Goal: Information Seeking & Learning: Learn about a topic

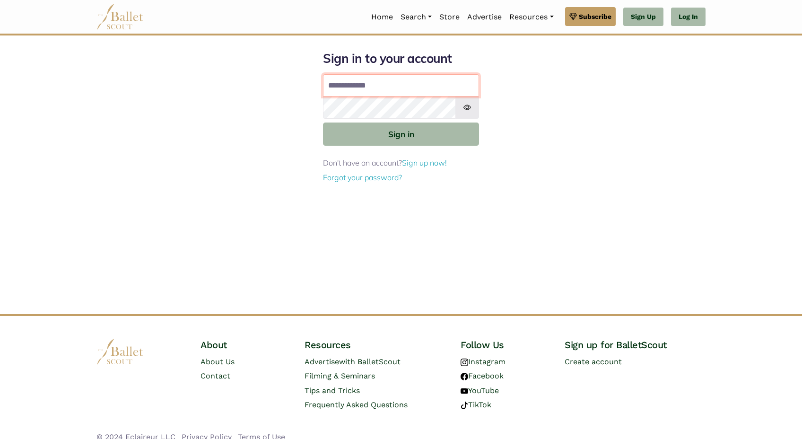
type input "**********"
click at [401, 133] on button "Sign in" at bounding box center [401, 134] width 156 height 23
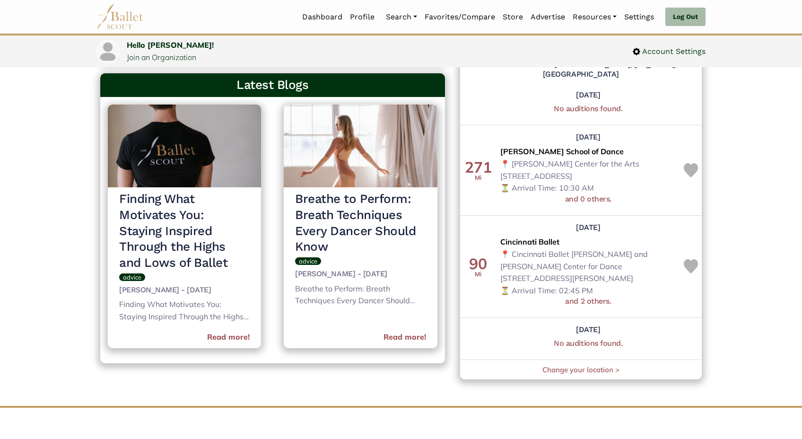
scroll to position [392, 0]
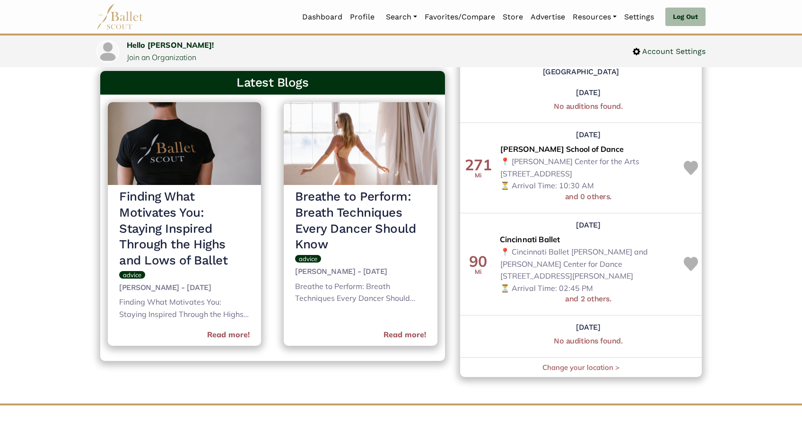
click at [539, 234] on span "Cincinnati Ballet" at bounding box center [530, 240] width 61 height 12
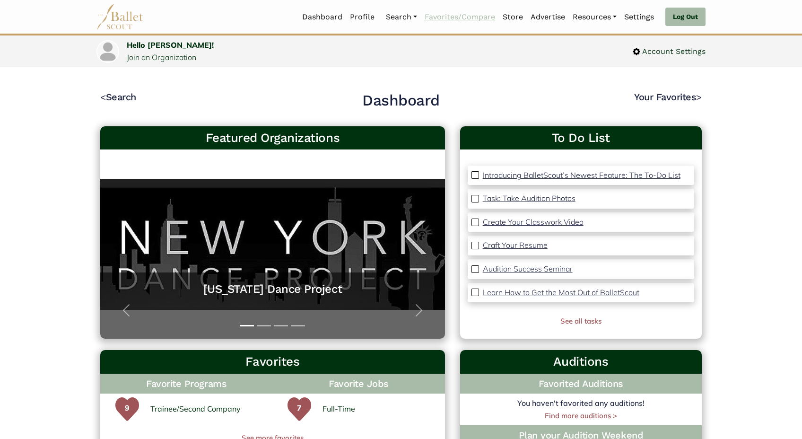
scroll to position [0, 0]
click at [160, 59] on link "Join an Organization" at bounding box center [162, 57] width 70 height 9
click at [465, 18] on link "Favorites/Compare" at bounding box center [460, 17] width 78 height 20
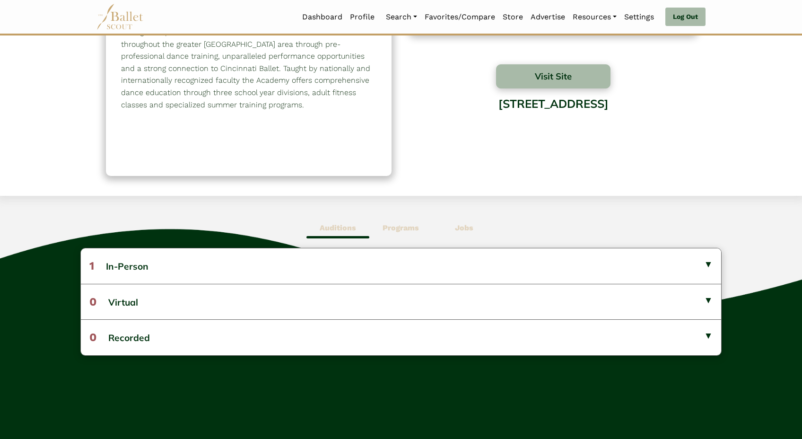
scroll to position [119, 0]
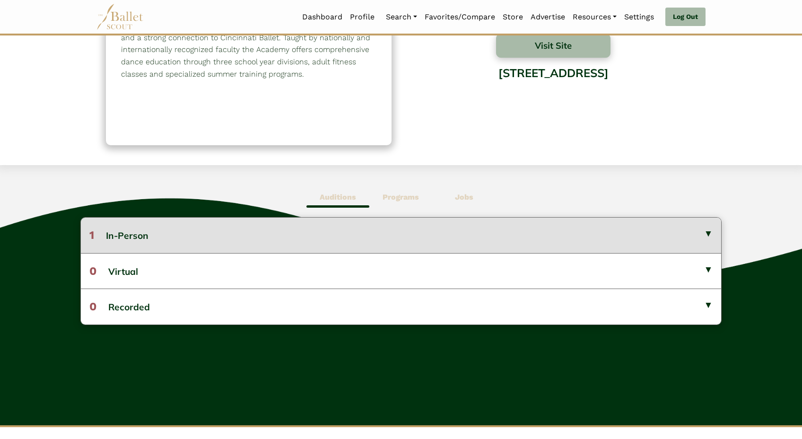
click at [345, 233] on button "1 In-Person" at bounding box center [401, 235] width 641 height 35
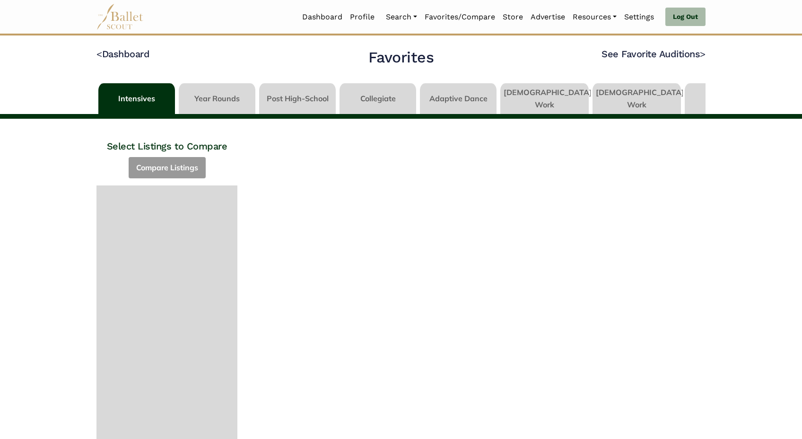
click at [301, 95] on link at bounding box center [297, 96] width 77 height 27
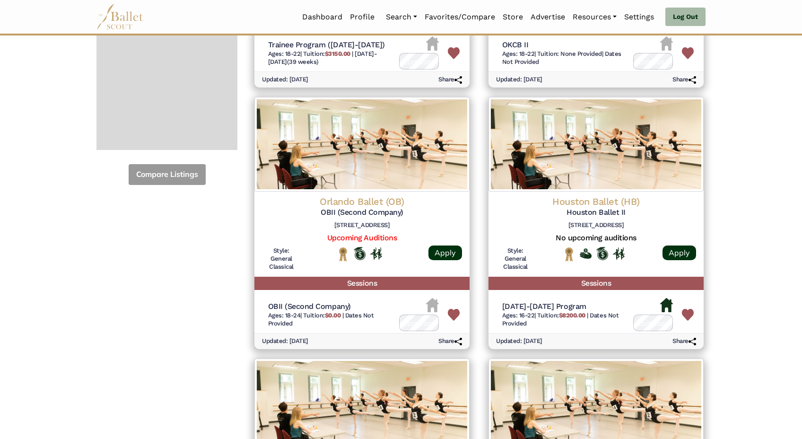
scroll to position [320, 0]
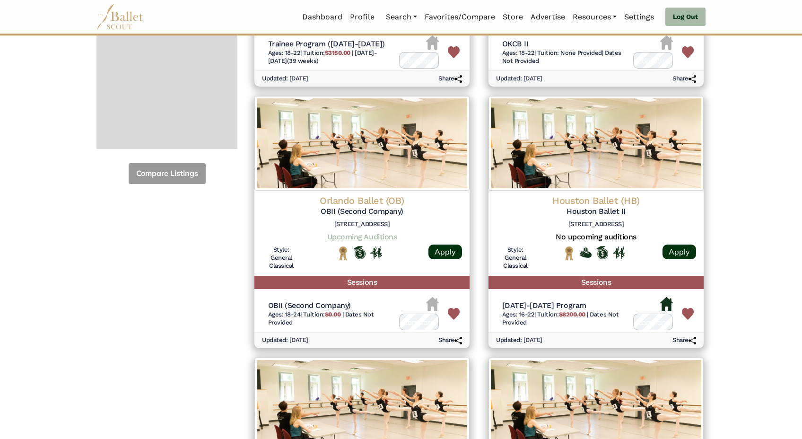
click at [373, 232] on link "Upcoming Auditions" at bounding box center [362, 236] width 70 height 9
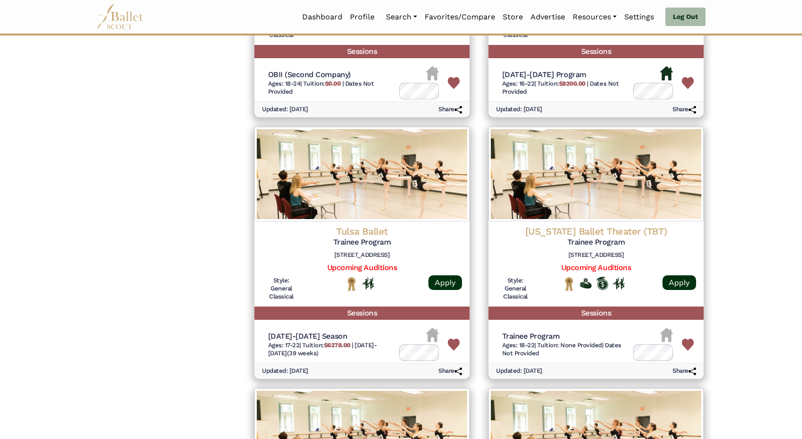
scroll to position [554, 0]
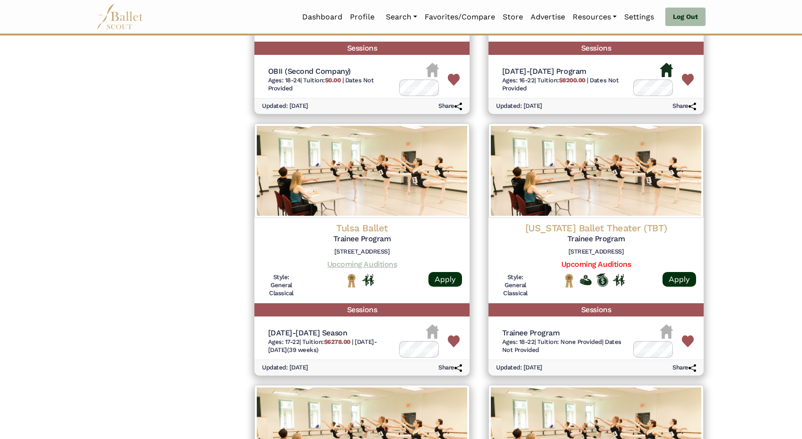
click at [370, 260] on link "Upcoming Auditions" at bounding box center [362, 264] width 70 height 9
click at [581, 260] on link "Upcoming Auditions" at bounding box center [597, 264] width 70 height 9
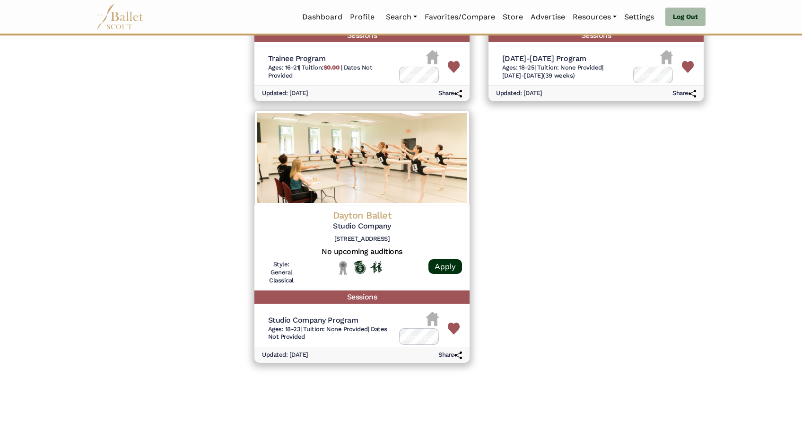
scroll to position [1094, 0]
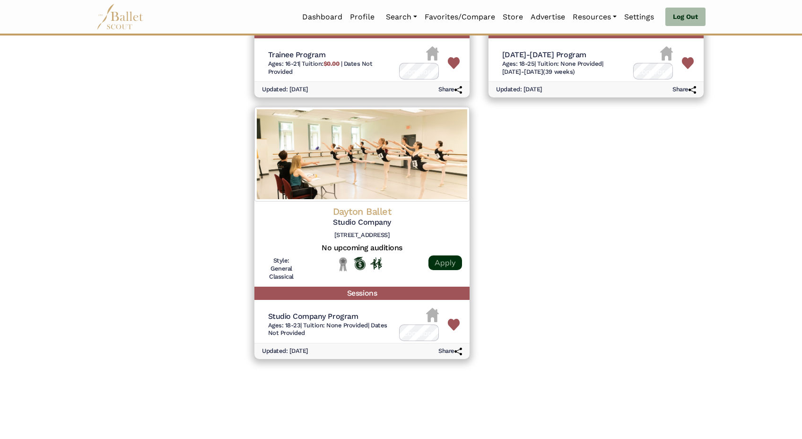
click at [444, 255] on link "Apply" at bounding box center [446, 262] width 34 height 15
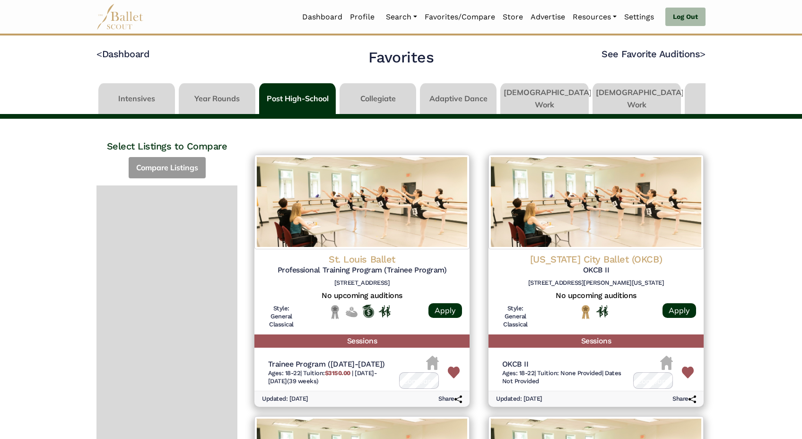
scroll to position [0, 0]
click at [545, 89] on link at bounding box center [545, 96] width 88 height 27
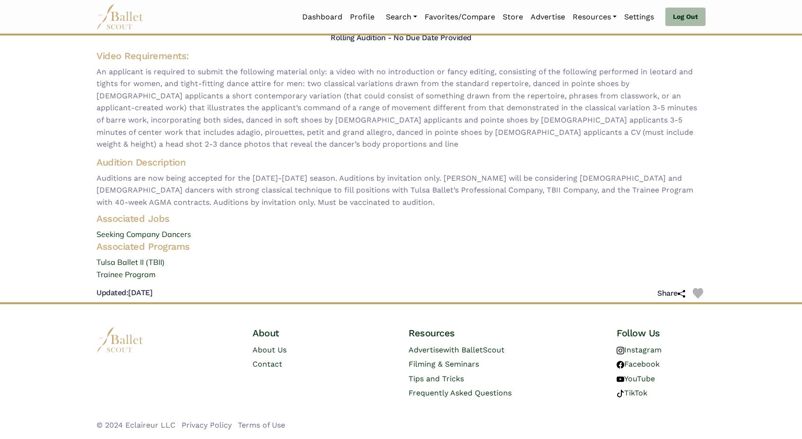
scroll to position [95, 0]
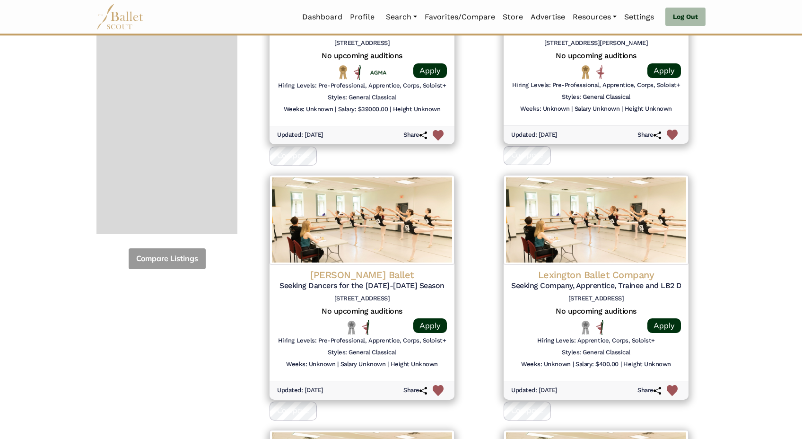
scroll to position [242, 0]
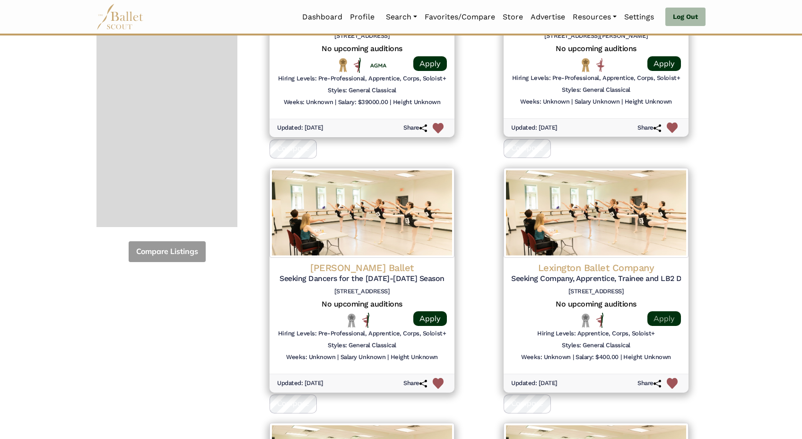
click at [663, 312] on link "Apply" at bounding box center [665, 318] width 34 height 15
click at [678, 316] on link "Apply" at bounding box center [665, 318] width 34 height 15
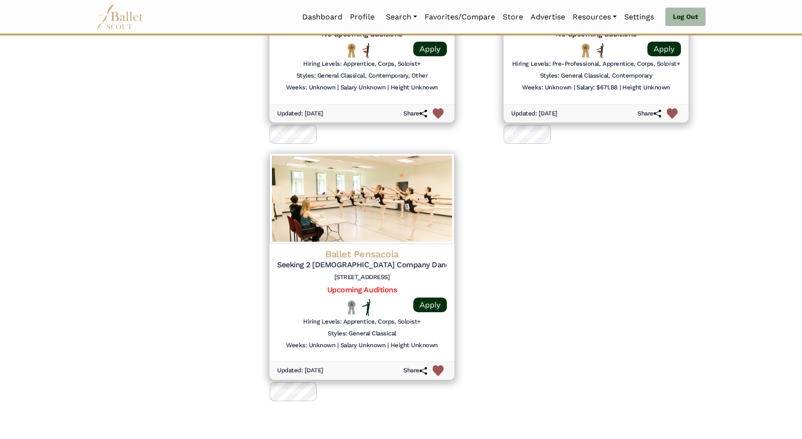
scroll to position [769, 0]
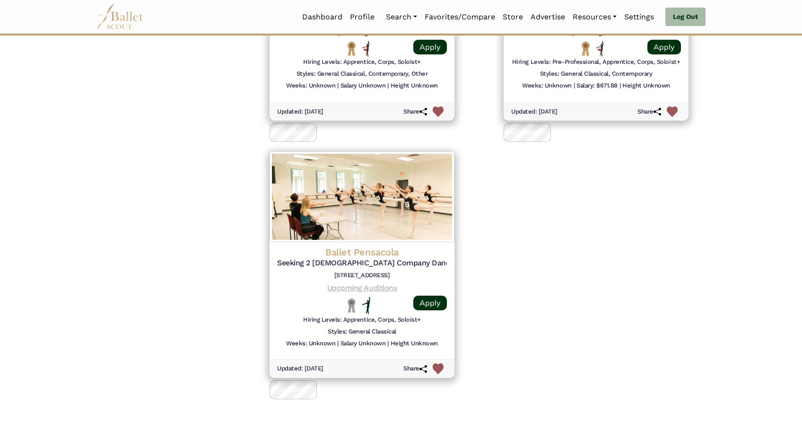
click at [365, 283] on link "Upcoming Auditions" at bounding box center [362, 287] width 70 height 9
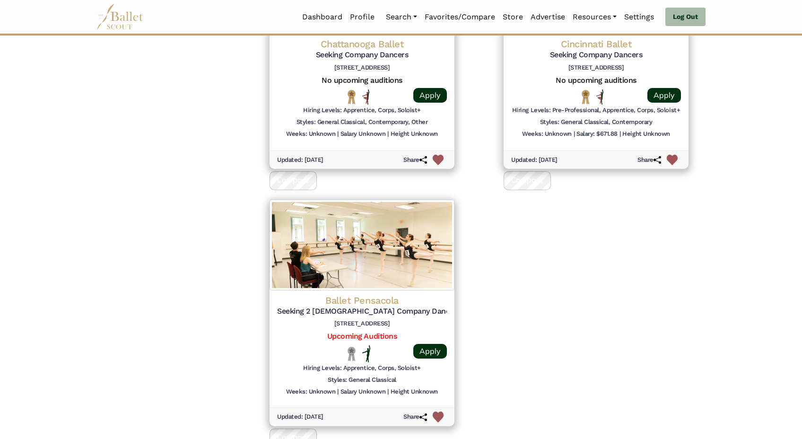
scroll to position [753, 0]
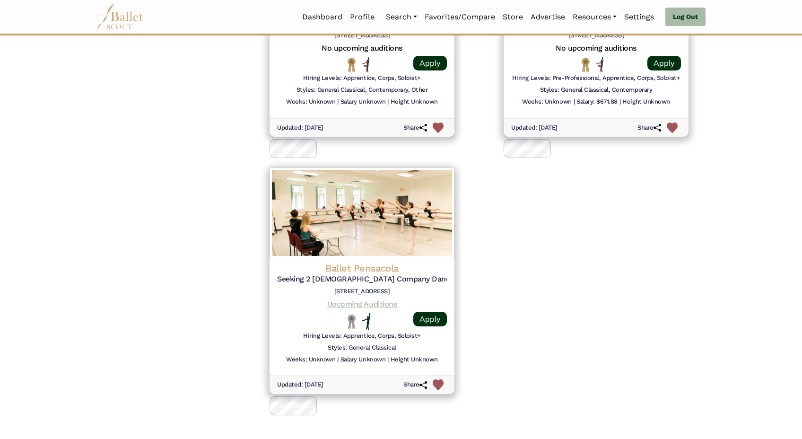
click at [356, 299] on link "Upcoming Auditions" at bounding box center [362, 303] width 70 height 9
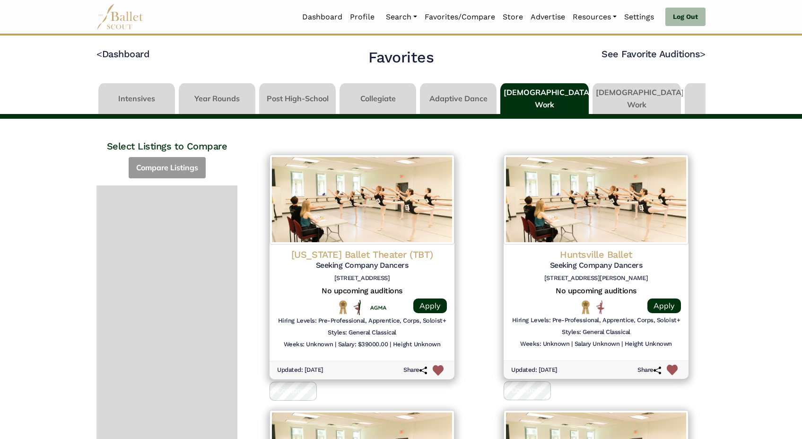
scroll to position [0, 0]
click at [114, 50] on link "< Dashboard" at bounding box center [123, 53] width 53 height 11
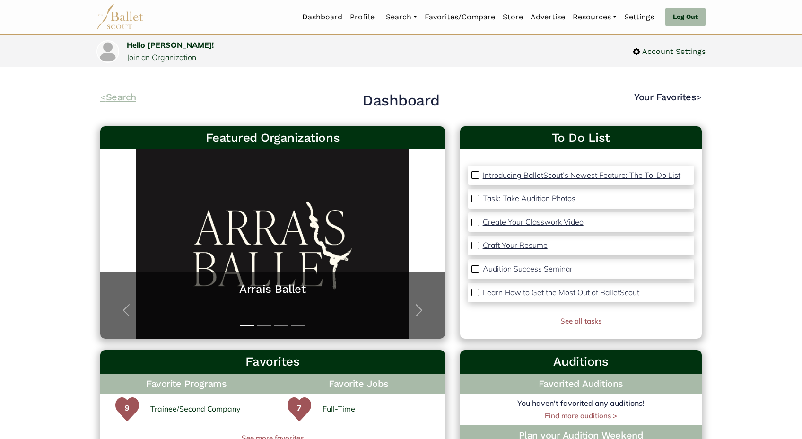
click at [113, 97] on link "< Search" at bounding box center [118, 96] width 36 height 11
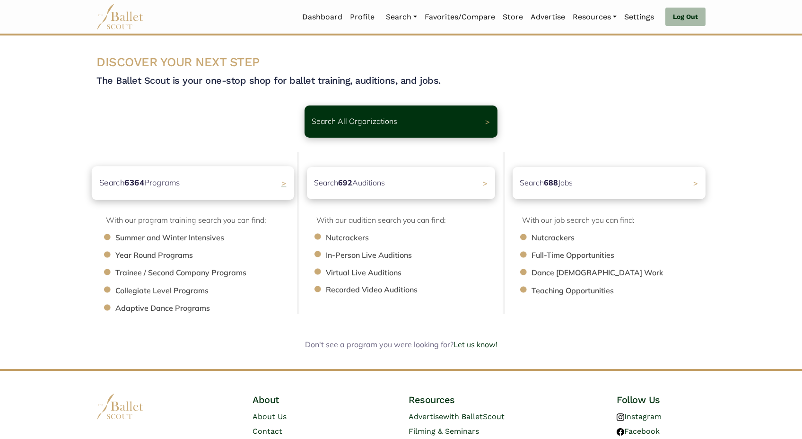
click at [226, 180] on div "Search 6364 Programs >" at bounding box center [193, 183] width 202 height 34
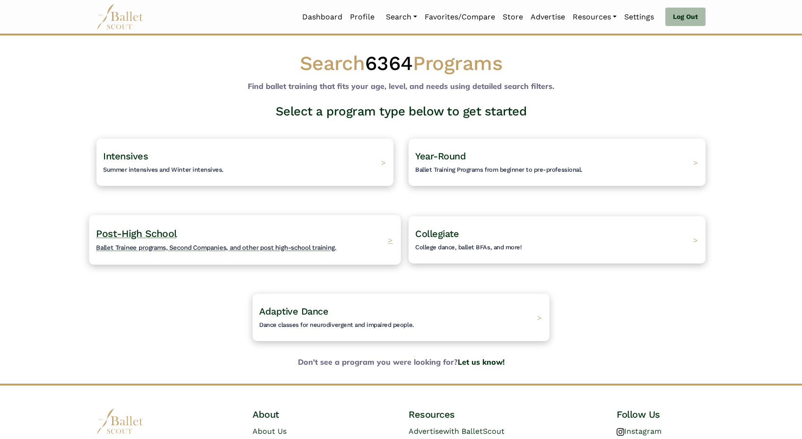
click at [160, 234] on span "Post-High School" at bounding box center [136, 234] width 80 height 12
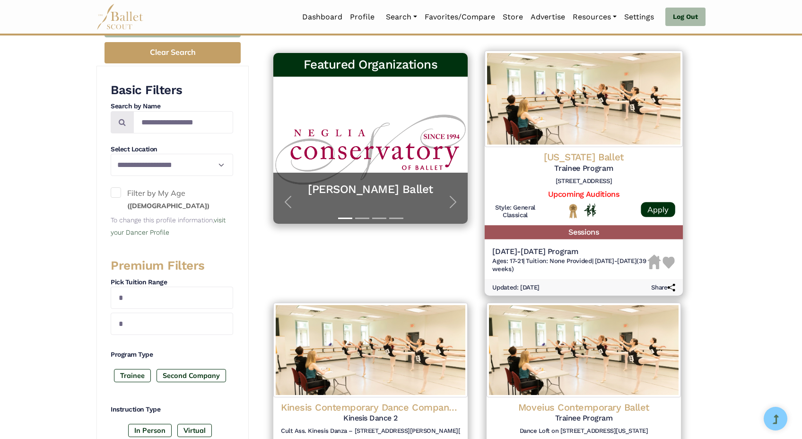
scroll to position [172, 0]
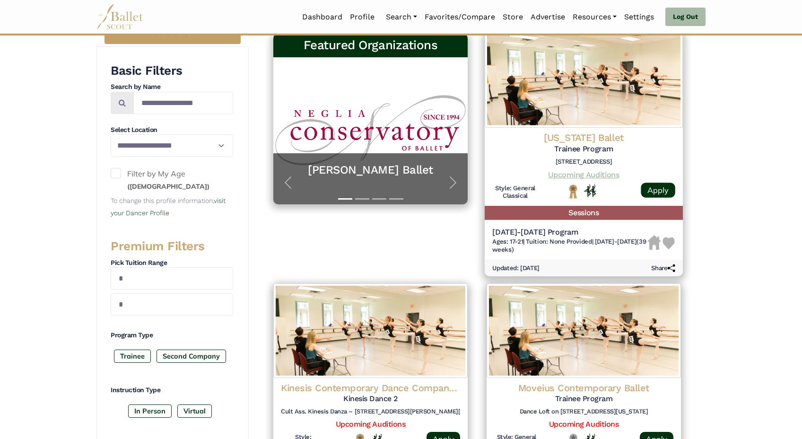
click at [581, 174] on link "Upcoming Auditions" at bounding box center [583, 174] width 71 height 9
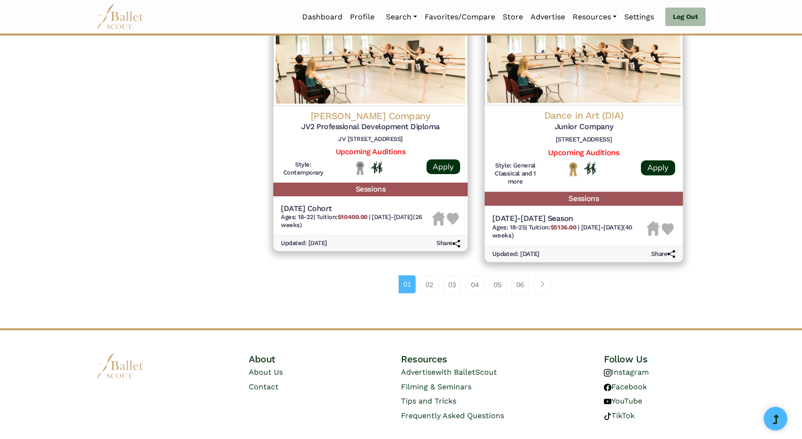
scroll to position [1233, 0]
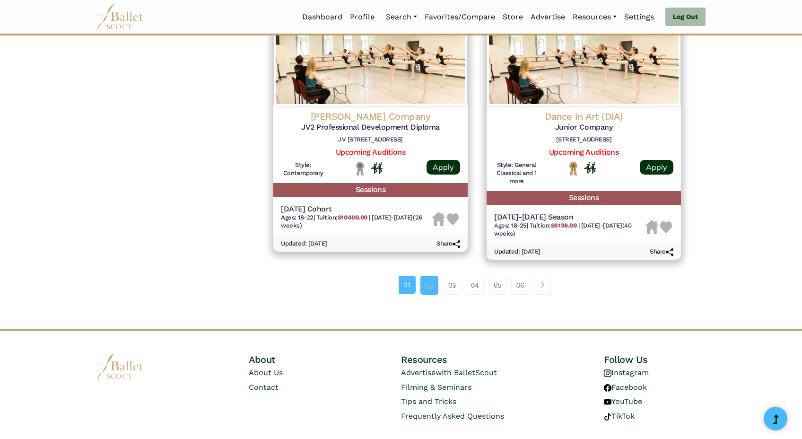
click at [429, 276] on link "02" at bounding box center [430, 285] width 18 height 19
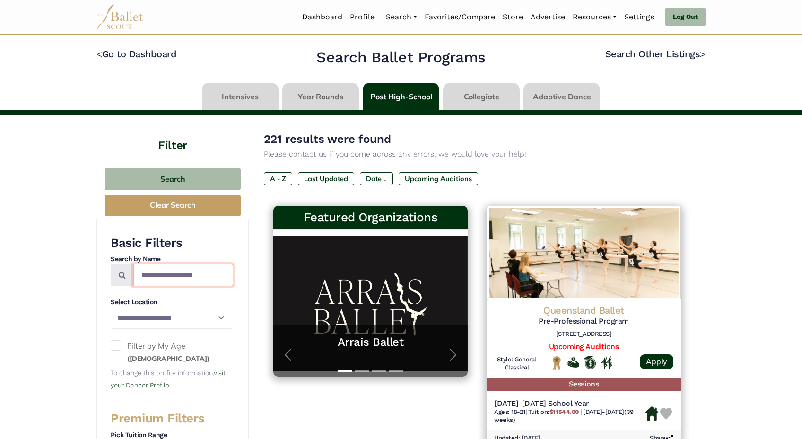
click at [176, 274] on input "Search by names..." at bounding box center [183, 275] width 100 height 22
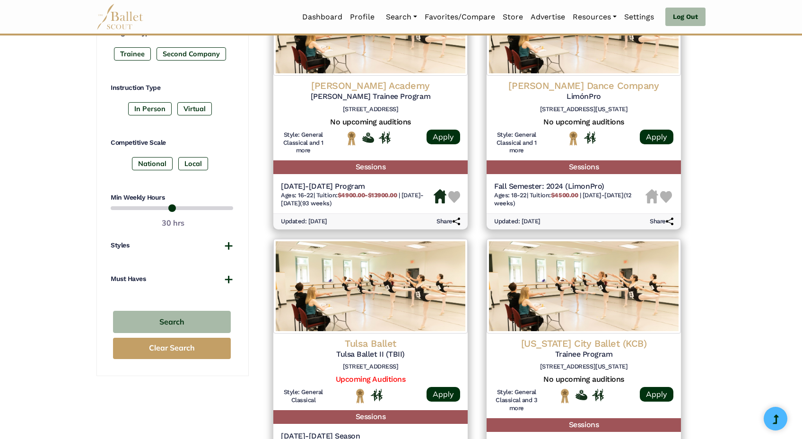
scroll to position [489, 0]
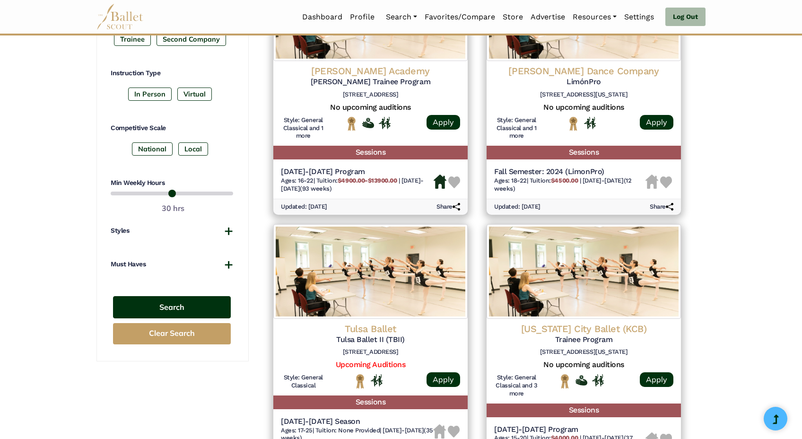
type input "********"
click at [170, 298] on button "Search" at bounding box center [172, 307] width 118 height 22
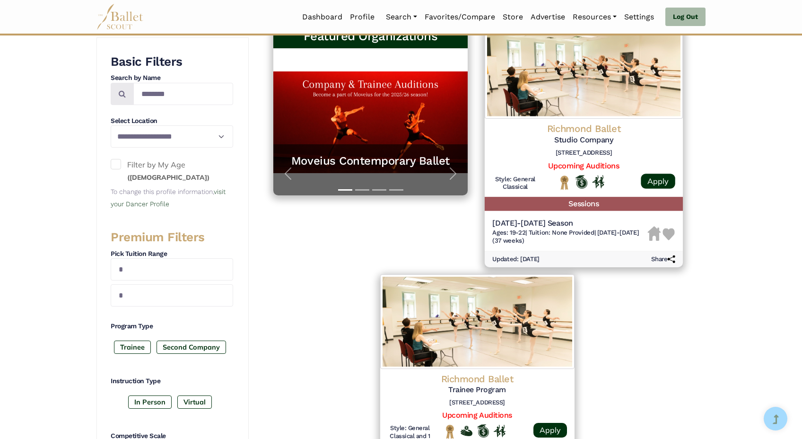
scroll to position [185, 0]
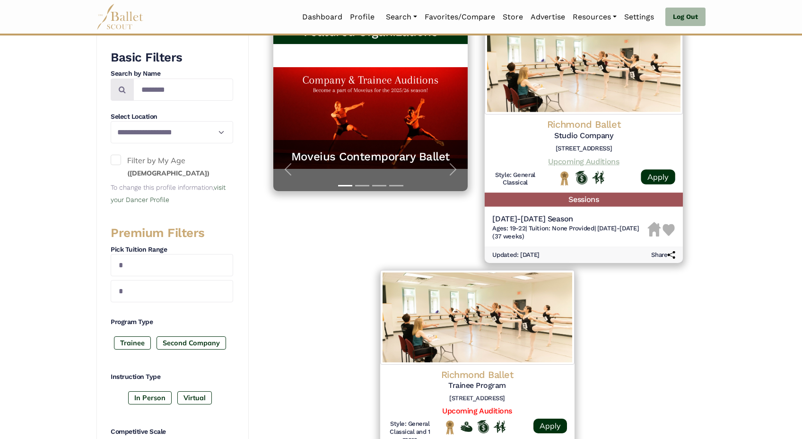
click at [581, 159] on link "Upcoming Auditions" at bounding box center [583, 161] width 71 height 9
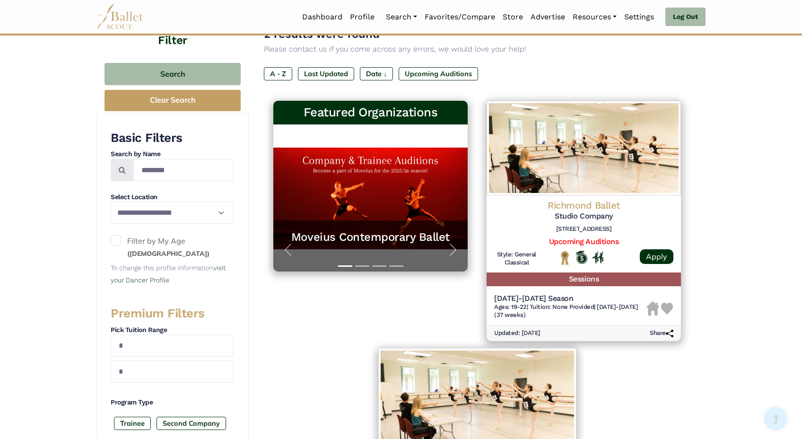
scroll to position [109, 0]
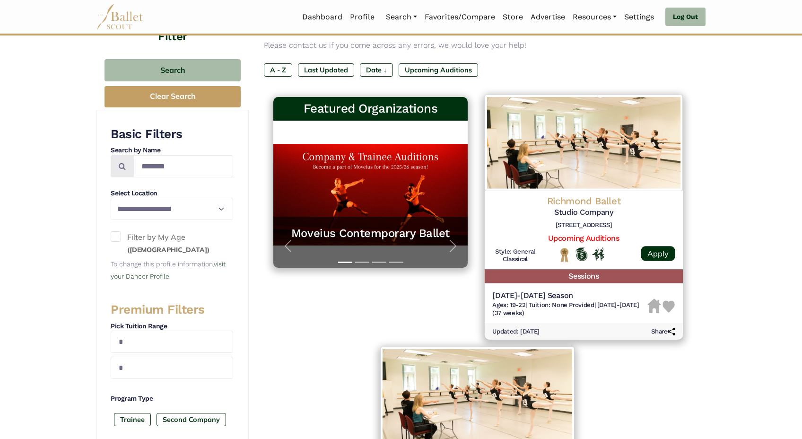
click at [668, 301] on img at bounding box center [669, 307] width 12 height 12
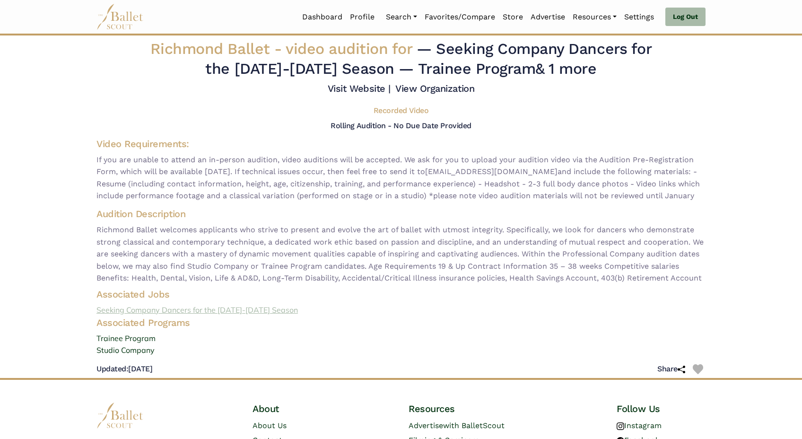
click at [215, 316] on link "Seeking Company Dancers for the 2025-2026 Season" at bounding box center [401, 310] width 624 height 12
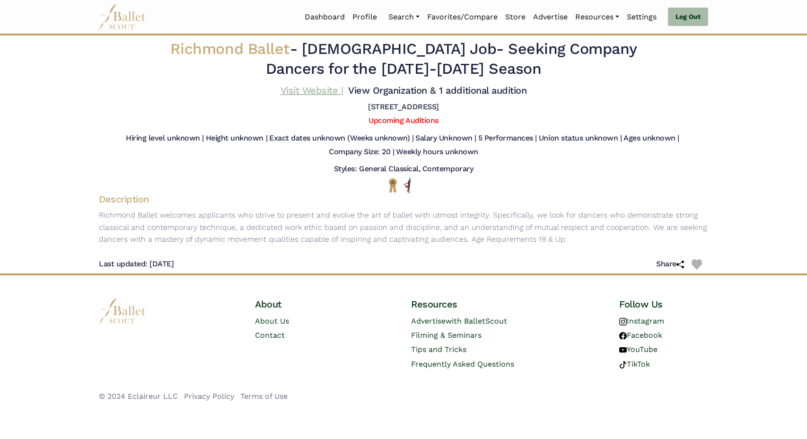
click at [343, 89] on link "Visit Website |" at bounding box center [312, 90] width 63 height 11
